Goal: Navigation & Orientation: Find specific page/section

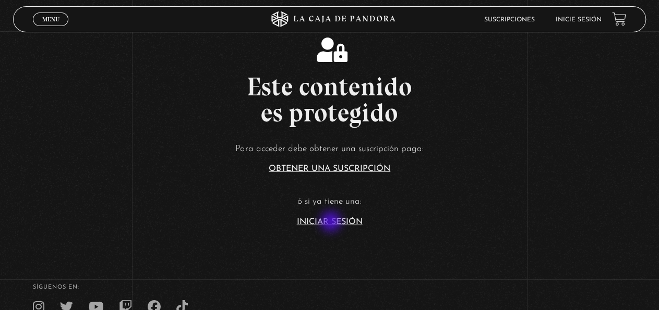
click at [332, 223] on link "Iniciar Sesión" at bounding box center [330, 222] width 66 height 8
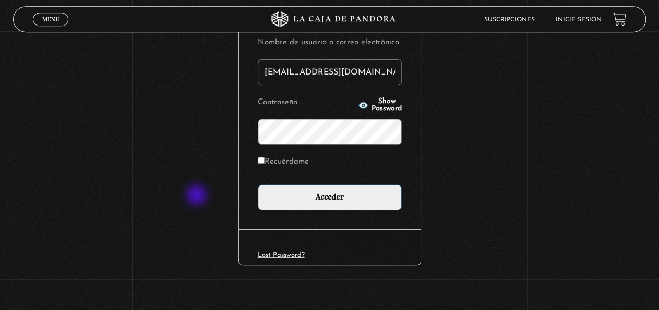
scroll to position [142, 0]
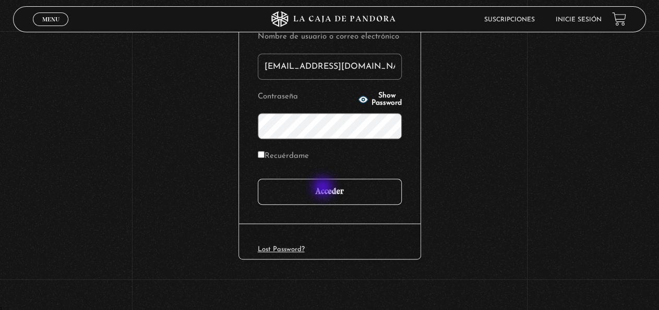
type input "iluminados444@gmail.com"
click at [324, 188] on input "Acceder" at bounding box center [330, 192] width 144 height 26
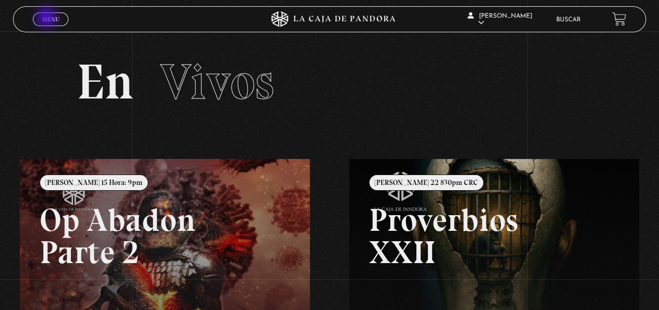
click at [47, 19] on span "Menu" at bounding box center [50, 19] width 17 height 6
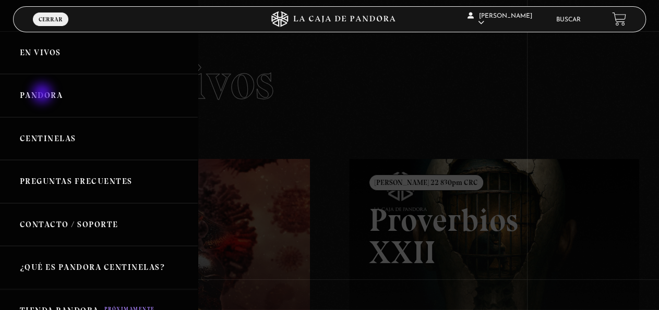
click at [43, 94] on link "Pandora" at bounding box center [99, 95] width 198 height 43
